Goal: Task Accomplishment & Management: Complete application form

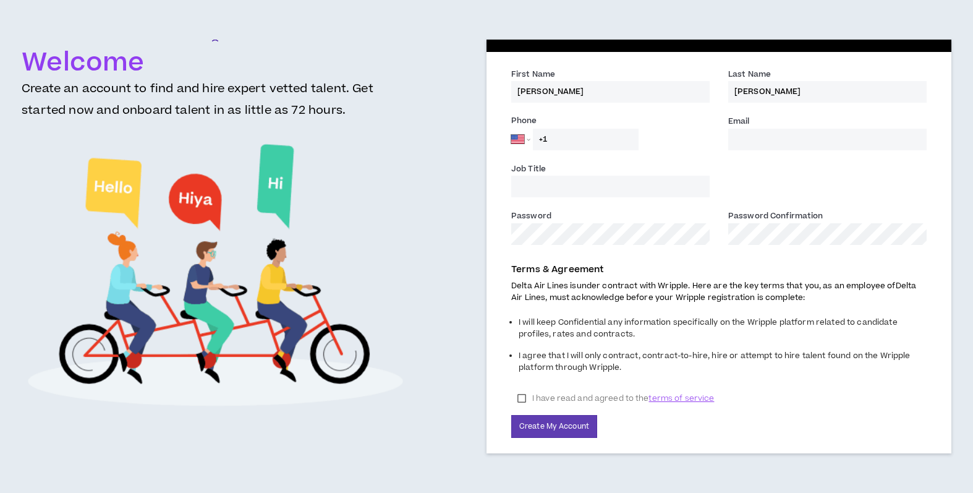
select select "US"
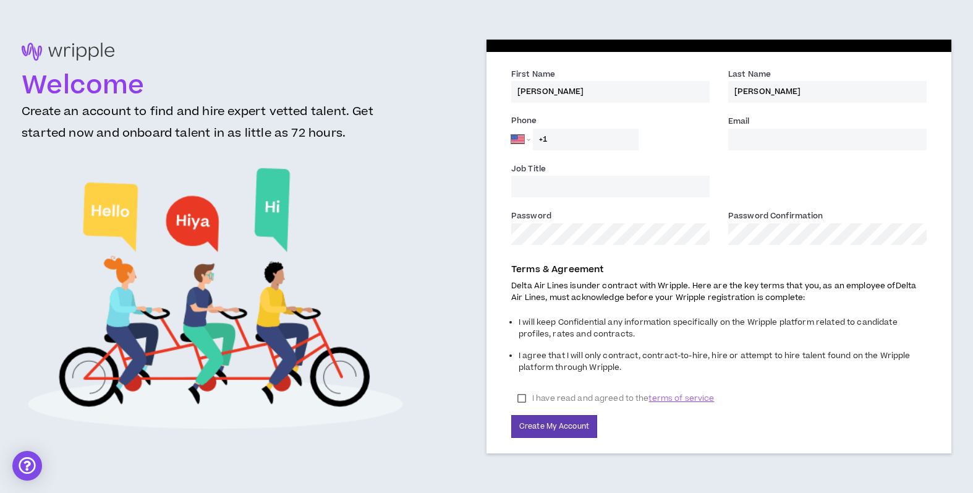
click at [783, 142] on input "Email *" at bounding box center [827, 140] width 198 height 22
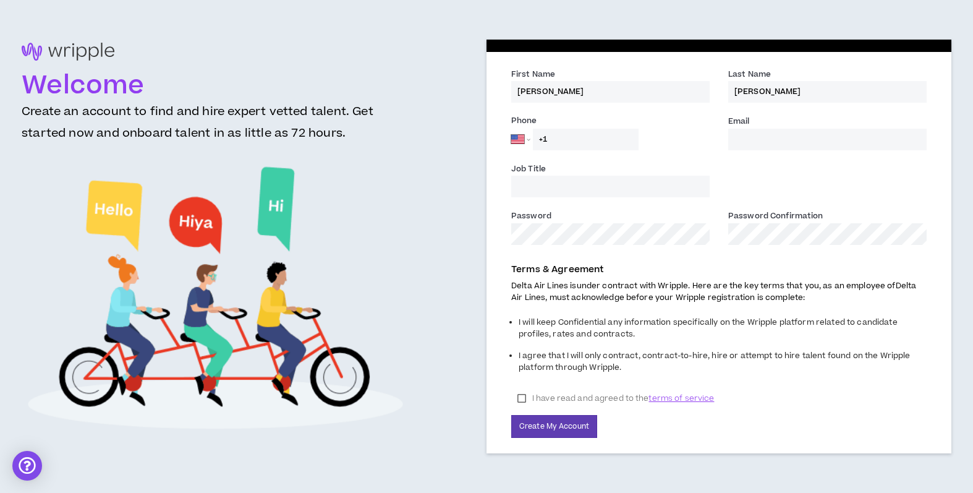
type input "[PERSON_NAME][EMAIL_ADDRESS][PERSON_NAME][DOMAIN_NAME]"
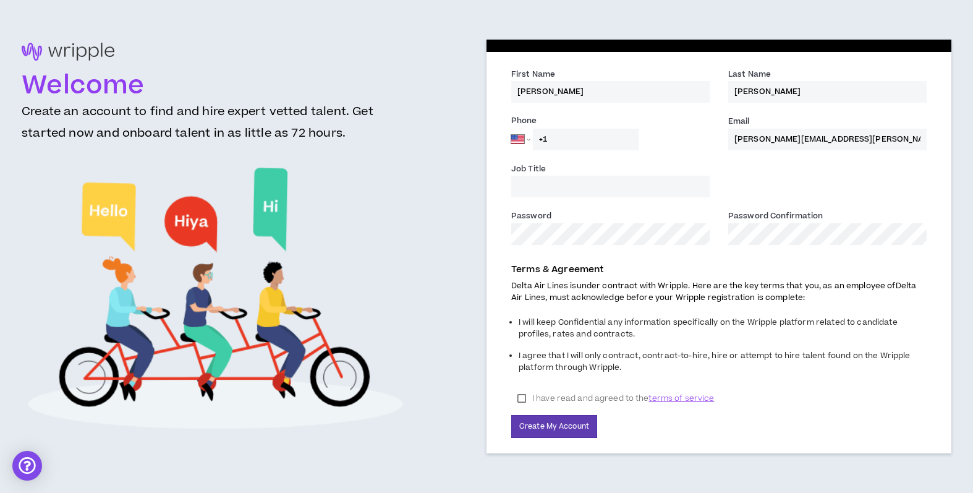
click at [624, 181] on input "Job Title" at bounding box center [610, 186] width 198 height 22
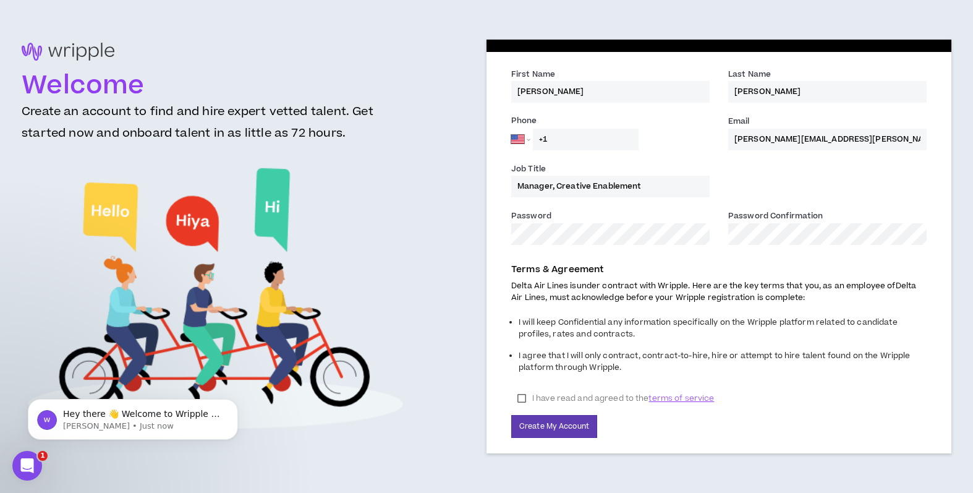
type input "Manager, Creative Enablement"
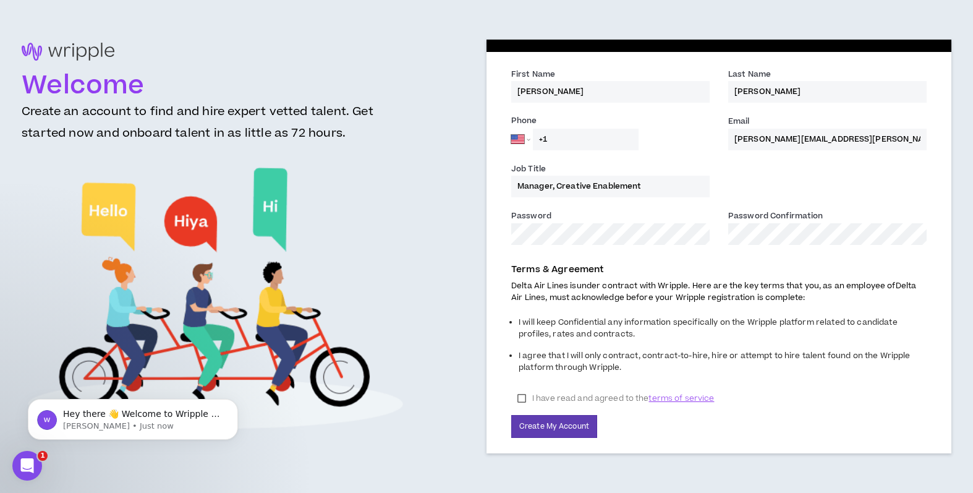
click at [669, 205] on div "Job Title Manager, Creative Enablement" at bounding box center [610, 184] width 217 height 45
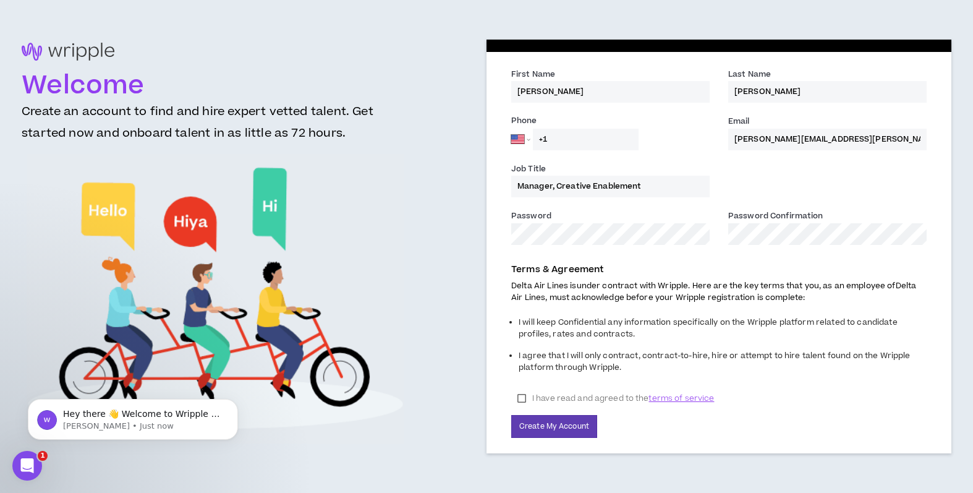
drag, startPoint x: 523, startPoint y: 402, endPoint x: 534, endPoint y: 410, distance: 13.7
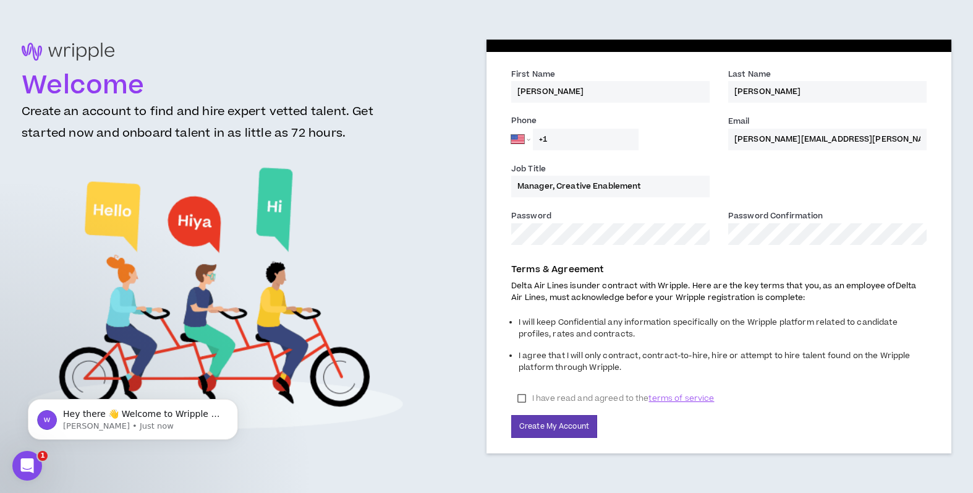
click at [523, 402] on label "I have read and agreed to the terms of service" at bounding box center [615, 398] width 209 height 19
click at [562, 428] on button "Create My Account" at bounding box center [554, 426] width 86 height 23
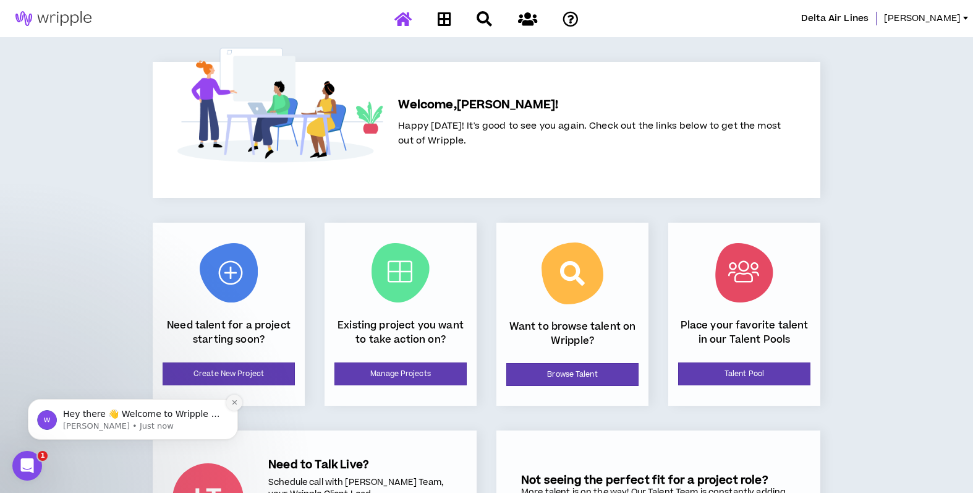
click at [232, 402] on icon "Dismiss notification" at bounding box center [234, 402] width 7 height 7
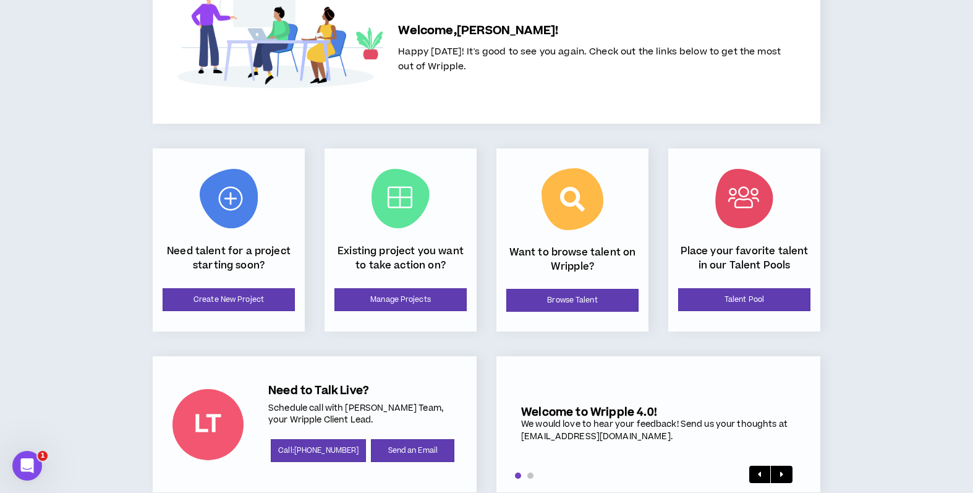
scroll to position [98, 0]
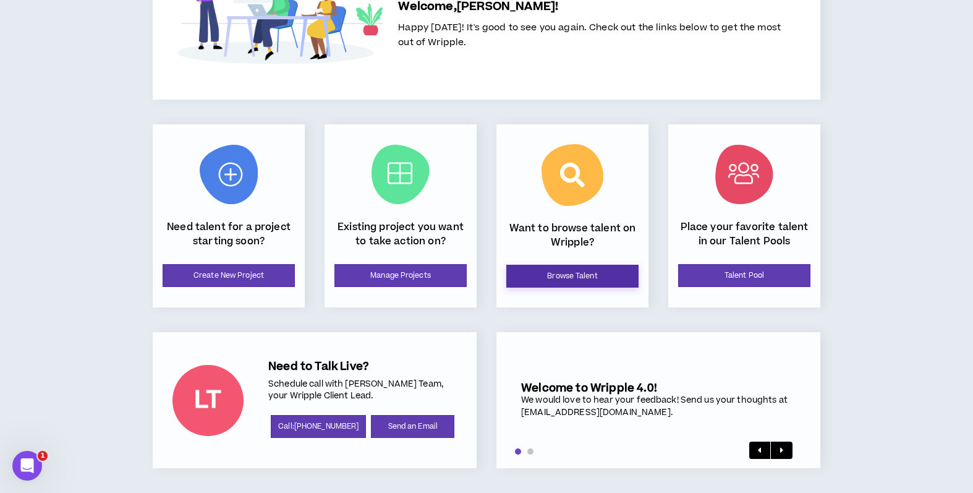
click at [601, 271] on link "Browse Talent" at bounding box center [572, 275] width 132 height 23
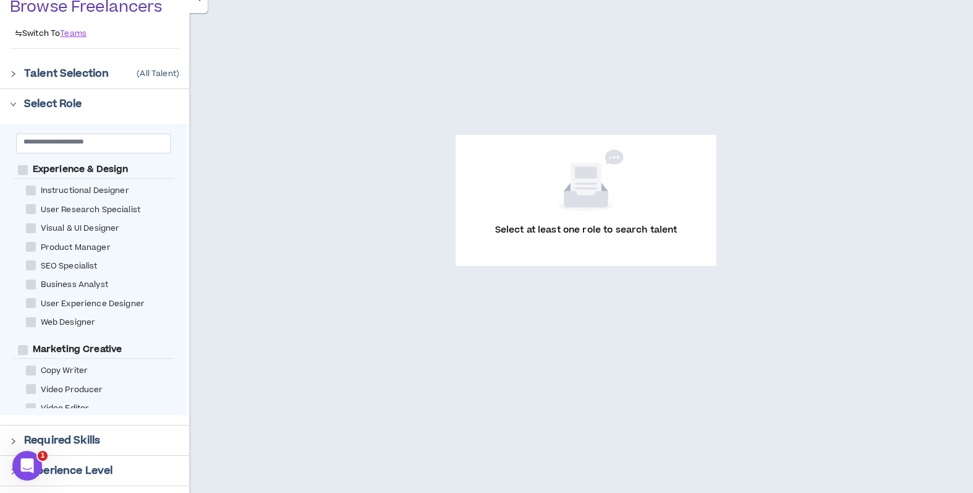
click at [33, 371] on span at bounding box center [31, 370] width 10 height 10
checkbox Writer "****"
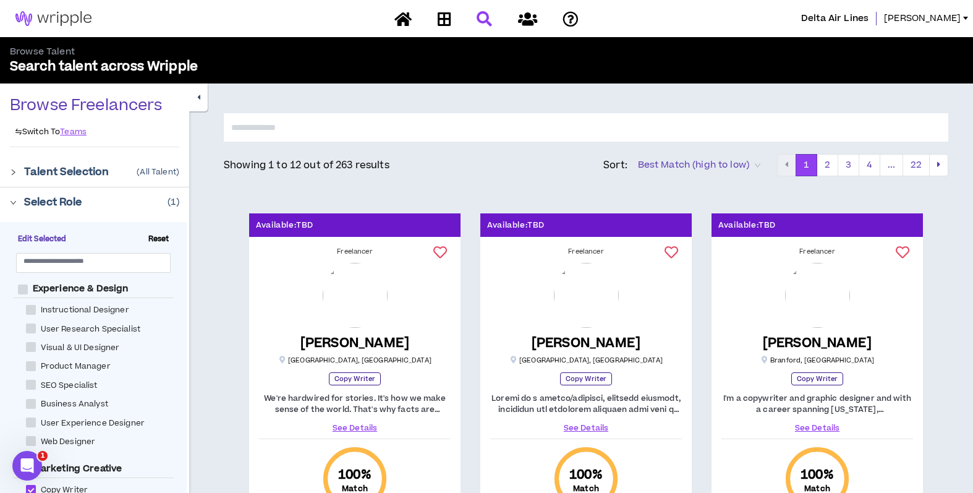
click at [11, 173] on icon "right" at bounding box center [13, 172] width 7 height 7
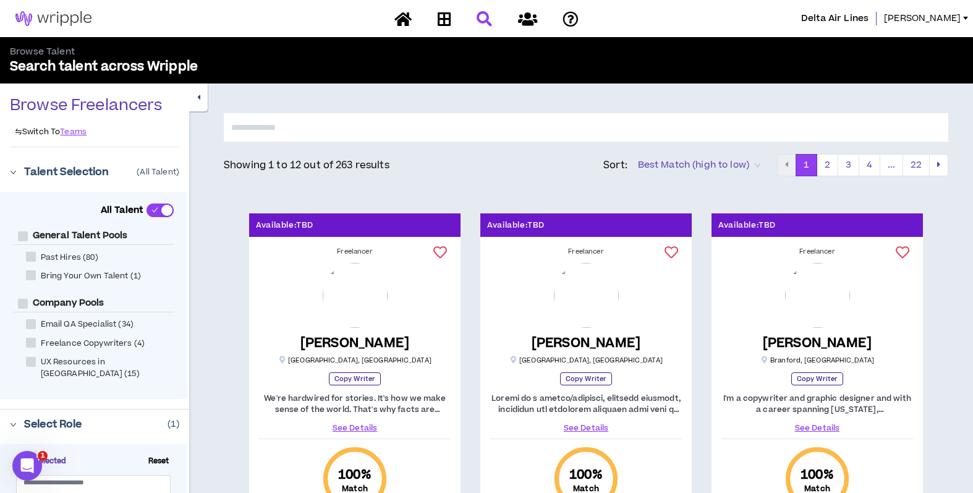
click at [27, 255] on span at bounding box center [31, 257] width 10 height 10
checkbox \(80\) "****"
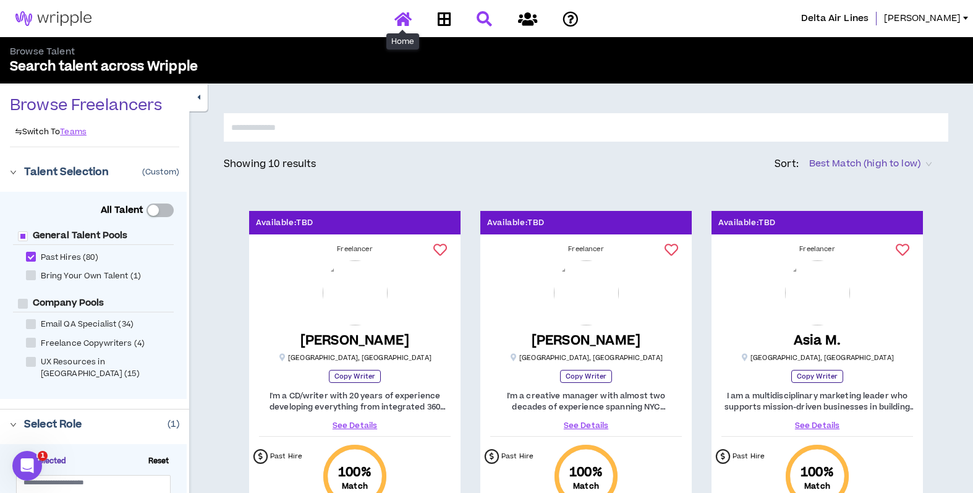
click at [401, 20] on icon at bounding box center [402, 18] width 17 height 15
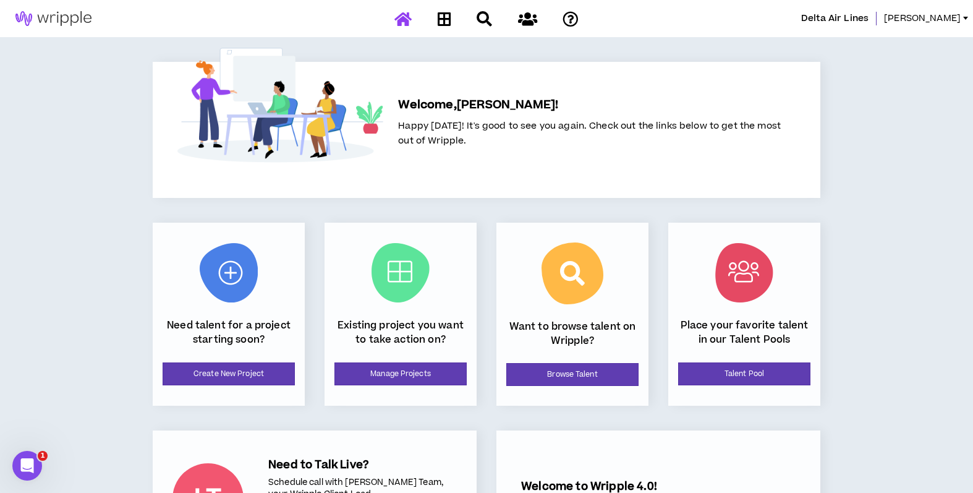
scroll to position [40, 0]
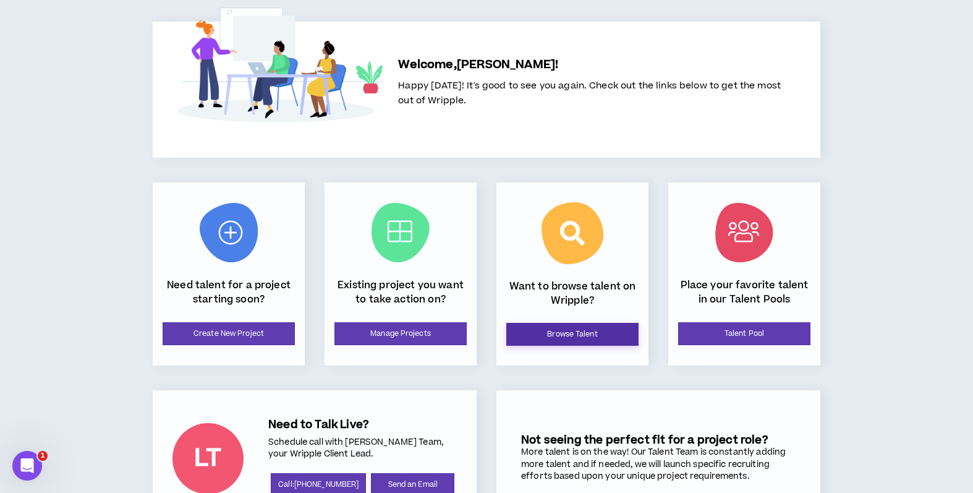
click at [590, 331] on link "Browse Talent" at bounding box center [572, 334] width 132 height 23
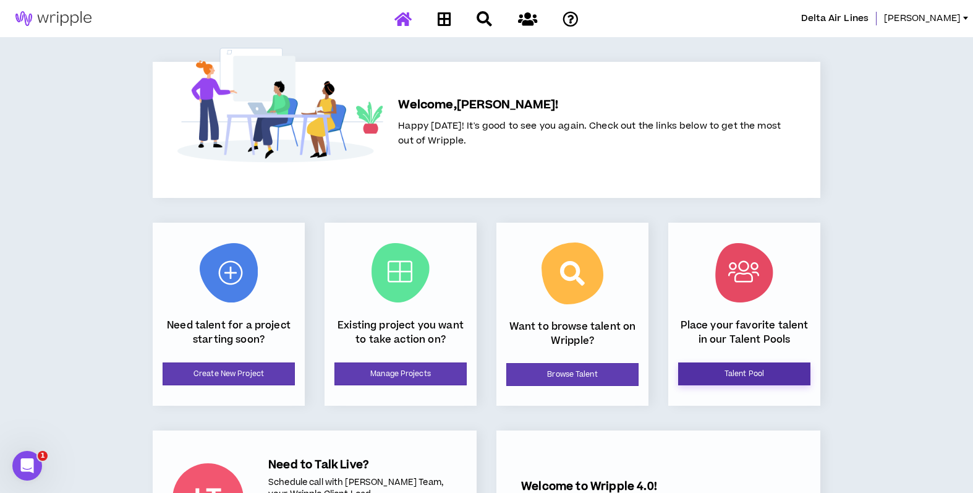
click at [734, 377] on link "Talent Pool" at bounding box center [744, 373] width 132 height 23
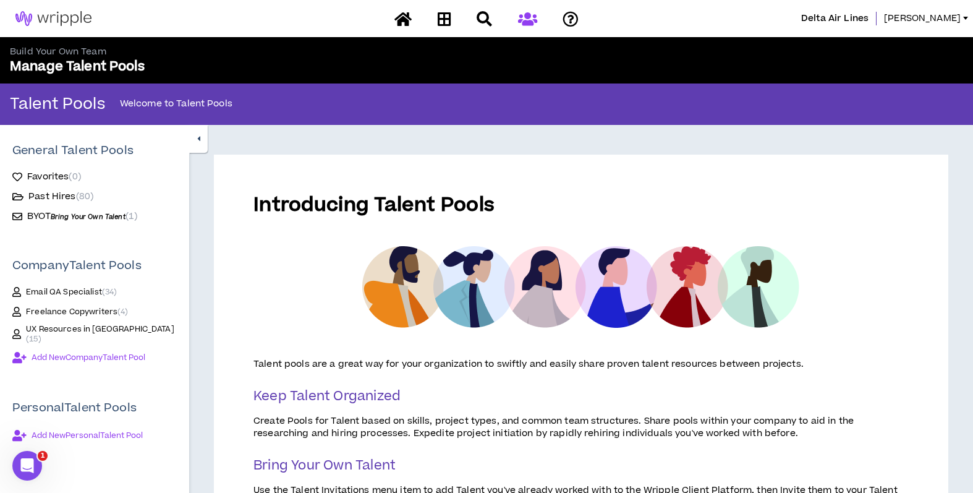
click at [33, 107] on p "Talent Pools" at bounding box center [57, 105] width 95 height 20
click at [405, 18] on icon at bounding box center [402, 18] width 17 height 15
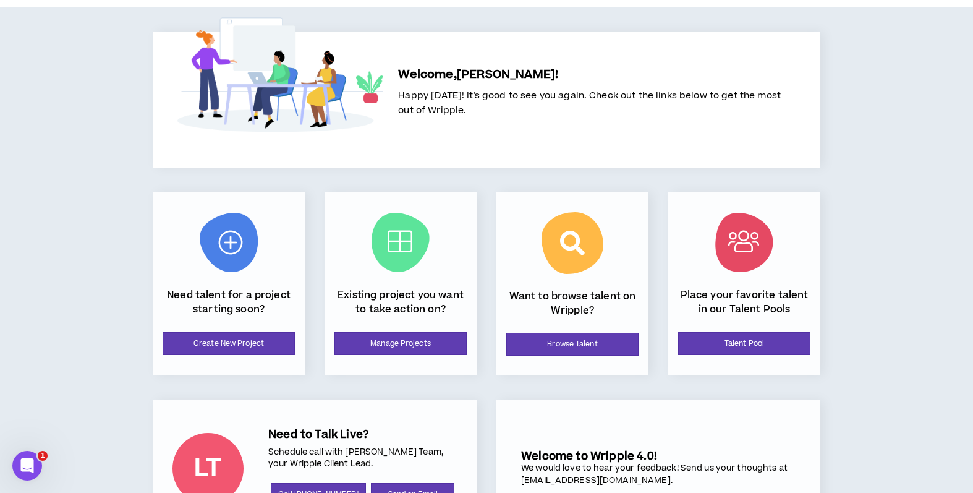
scroll to position [98, 0]
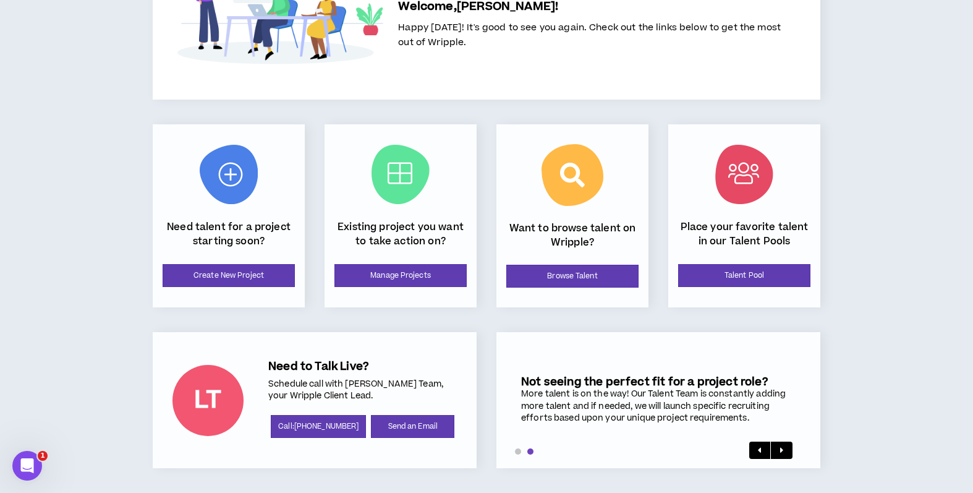
click at [107, 99] on div "Delta Air Lines [PERSON_NAME] Welcome, [PERSON_NAME] ! Happy [DATE]! It's good …" at bounding box center [486, 197] width 973 height 591
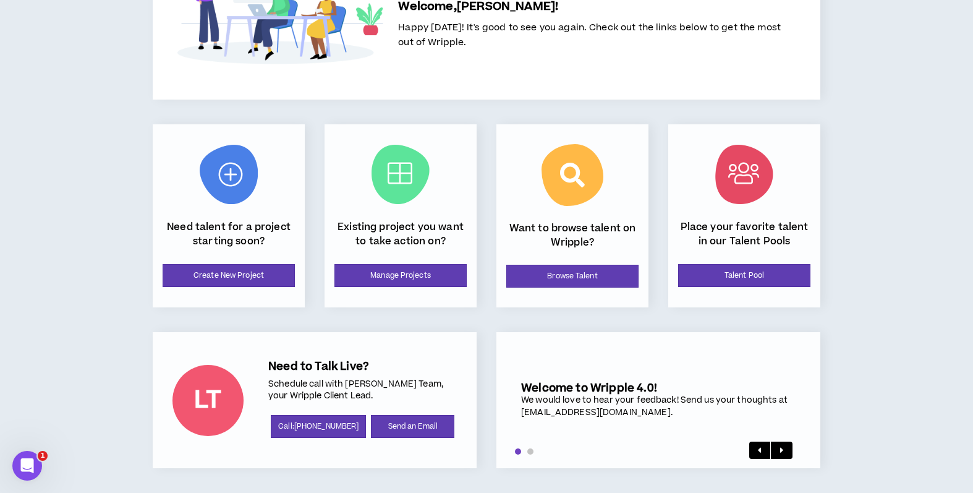
scroll to position [0, 0]
